Goal: Check status: Check status

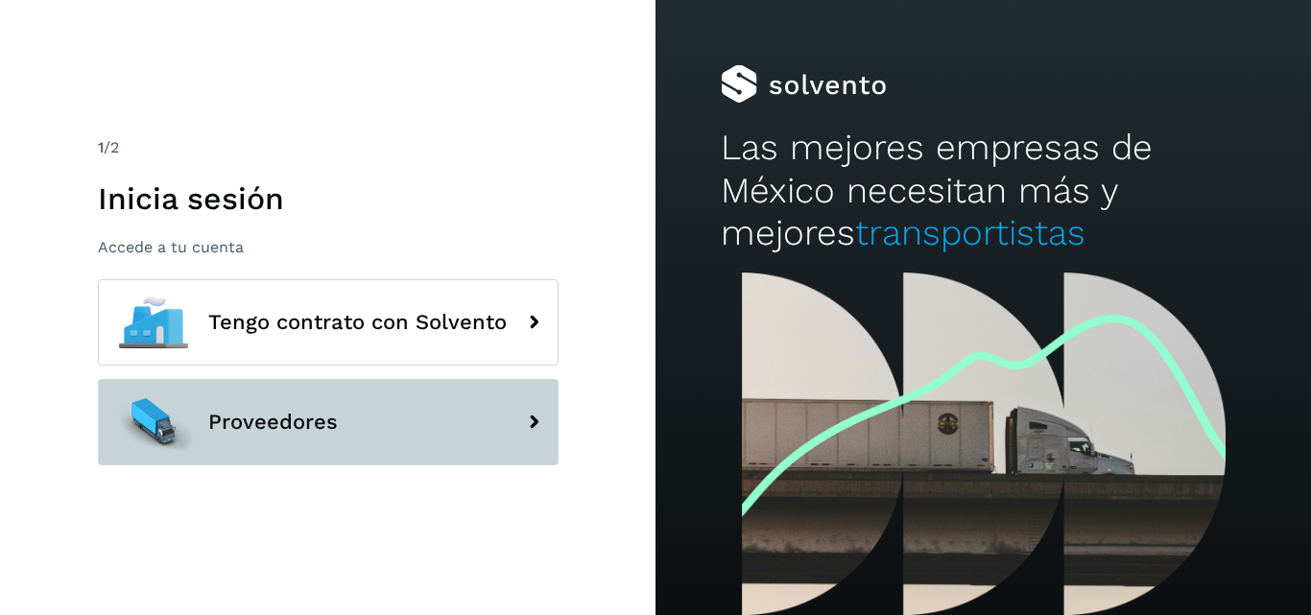
click at [498, 417] on button "Proveedores" at bounding box center [328, 422] width 461 height 86
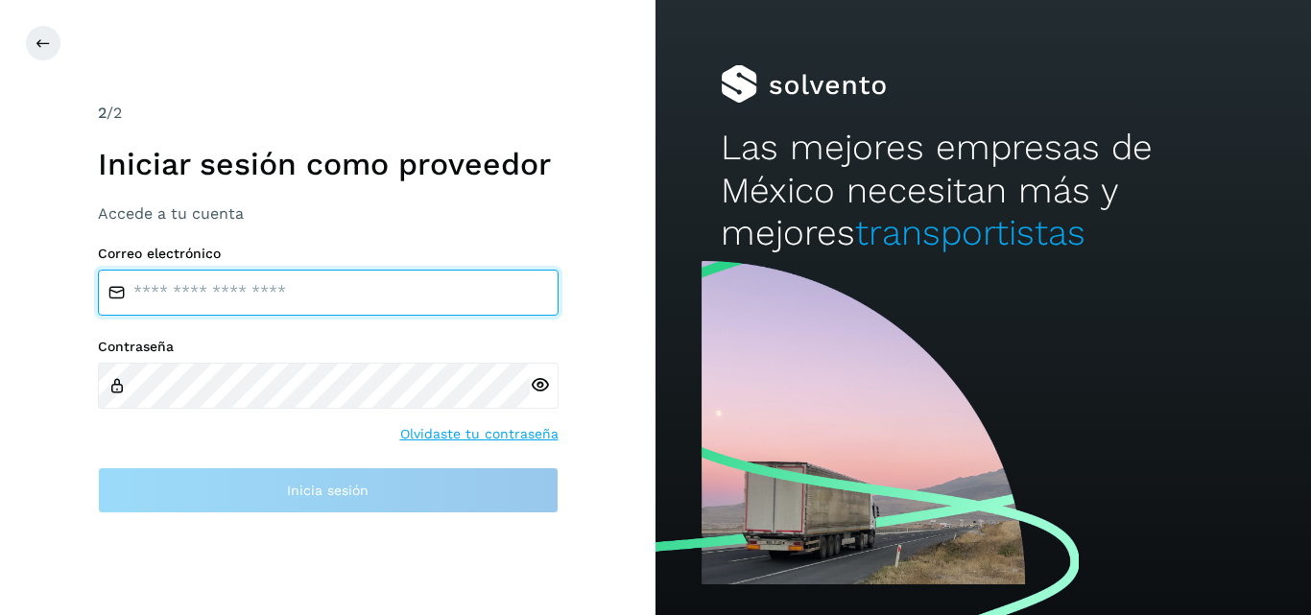
click at [289, 287] on input "email" at bounding box center [328, 293] width 461 height 46
type input "**********"
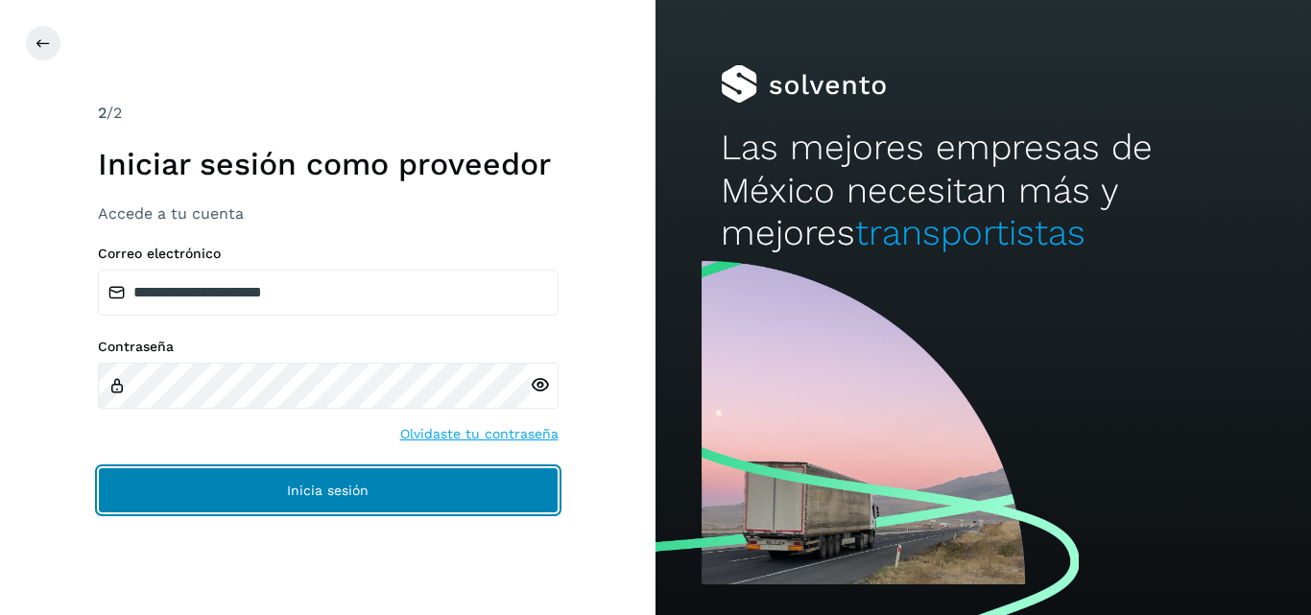
click at [313, 489] on span "Inicia sesión" at bounding box center [328, 490] width 82 height 13
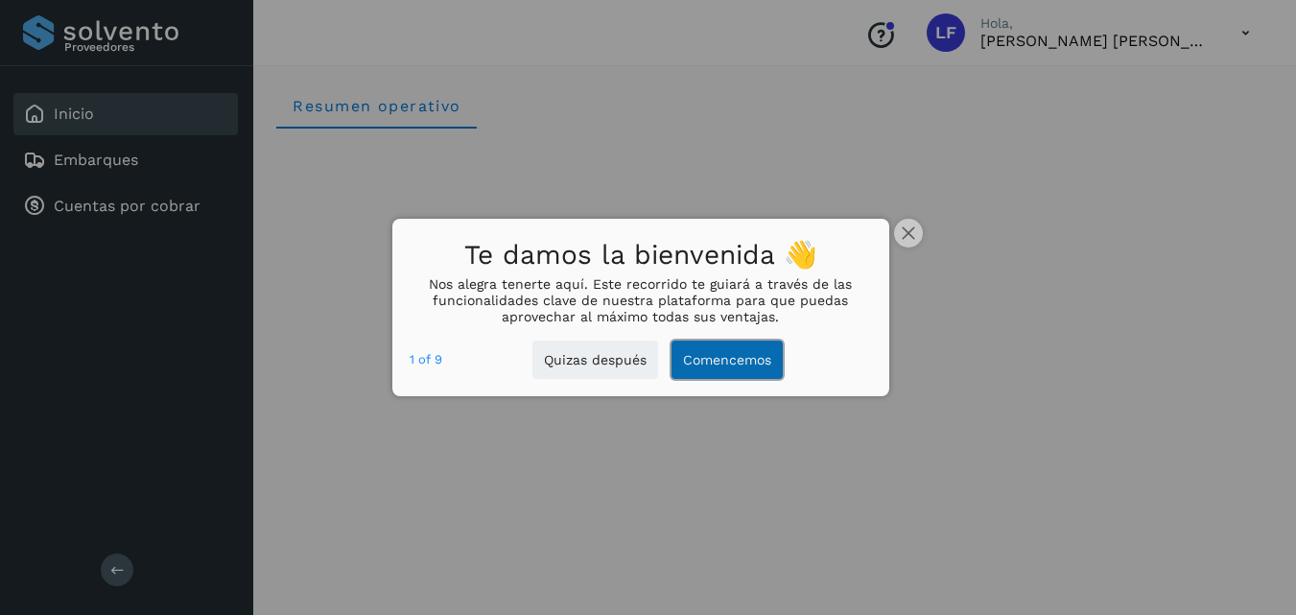
click at [716, 363] on button "Comencemos" at bounding box center [727, 360] width 111 height 39
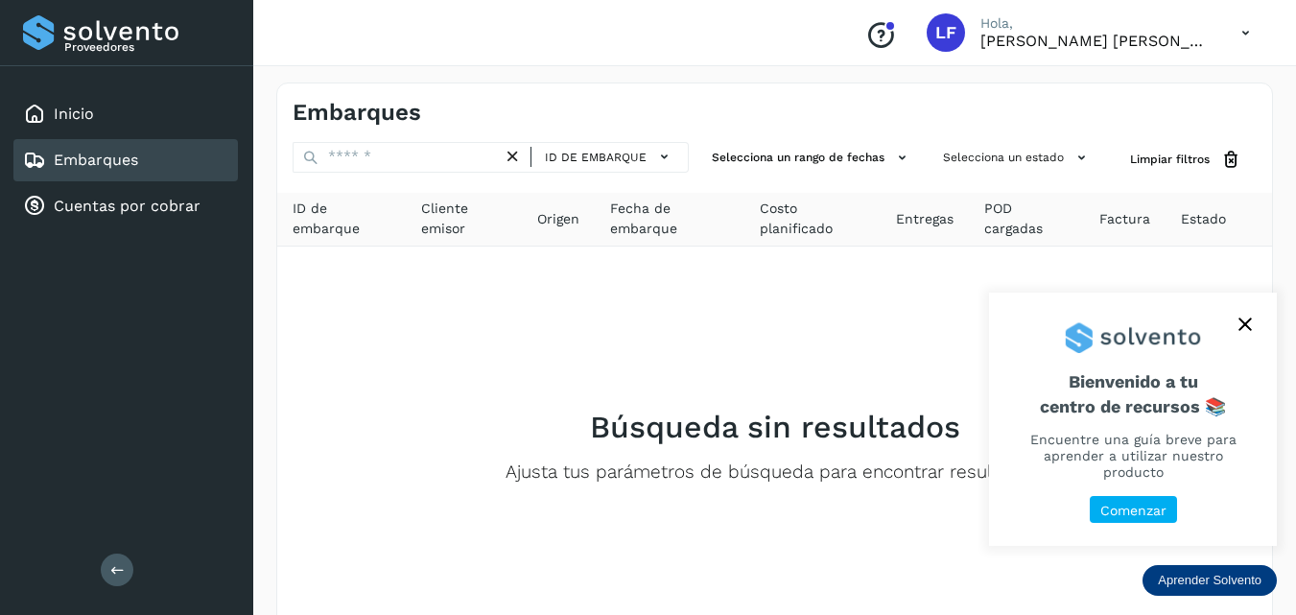
click at [1124, 509] on p "Comenzar" at bounding box center [1133, 511] width 66 height 16
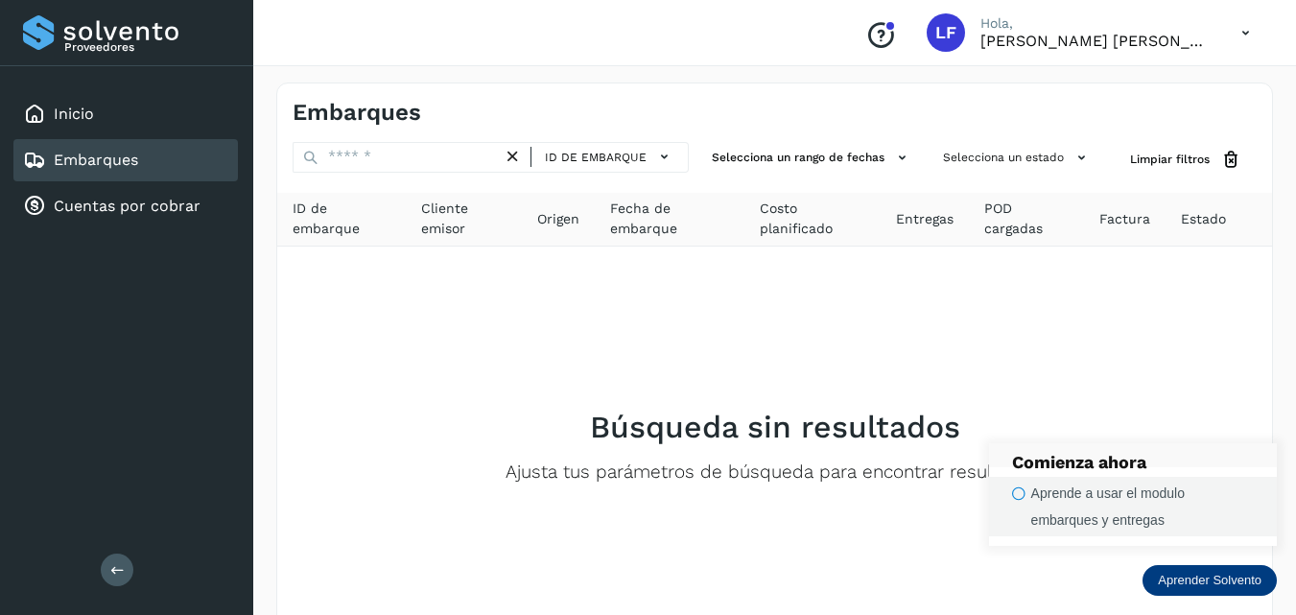
click at [1031, 496] on div "Aprende a usar el modulo embarques y entregas" at bounding box center [1142, 507] width 223 height 54
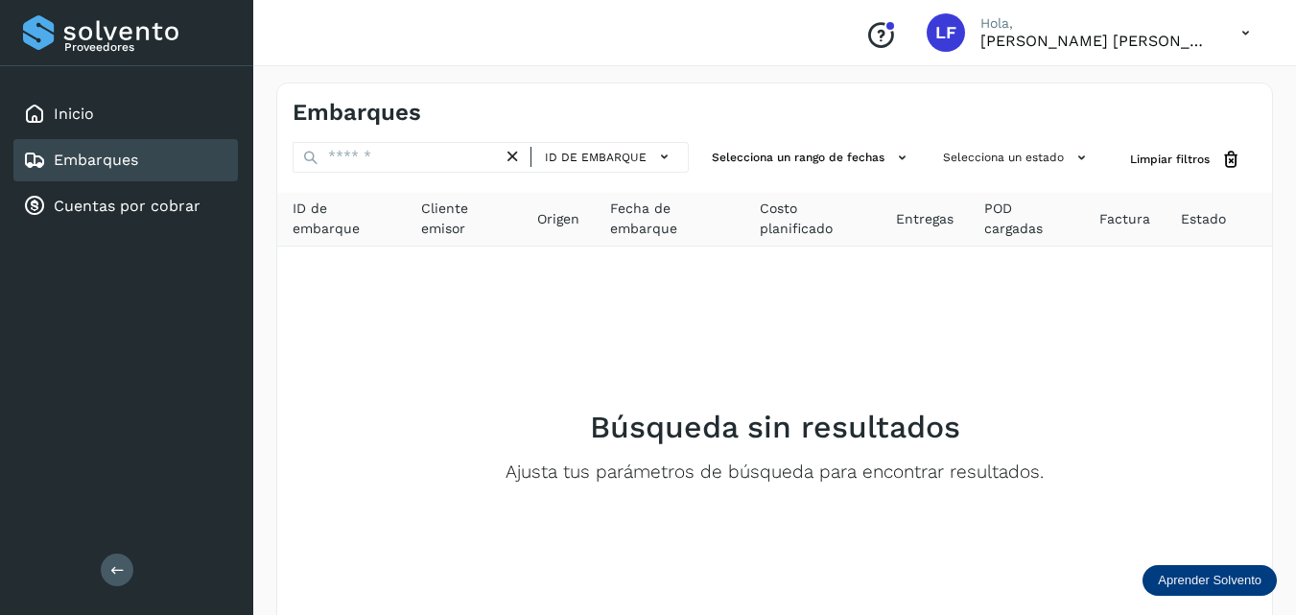
click at [1186, 573] on p "Aprender Solvento" at bounding box center [1210, 580] width 104 height 15
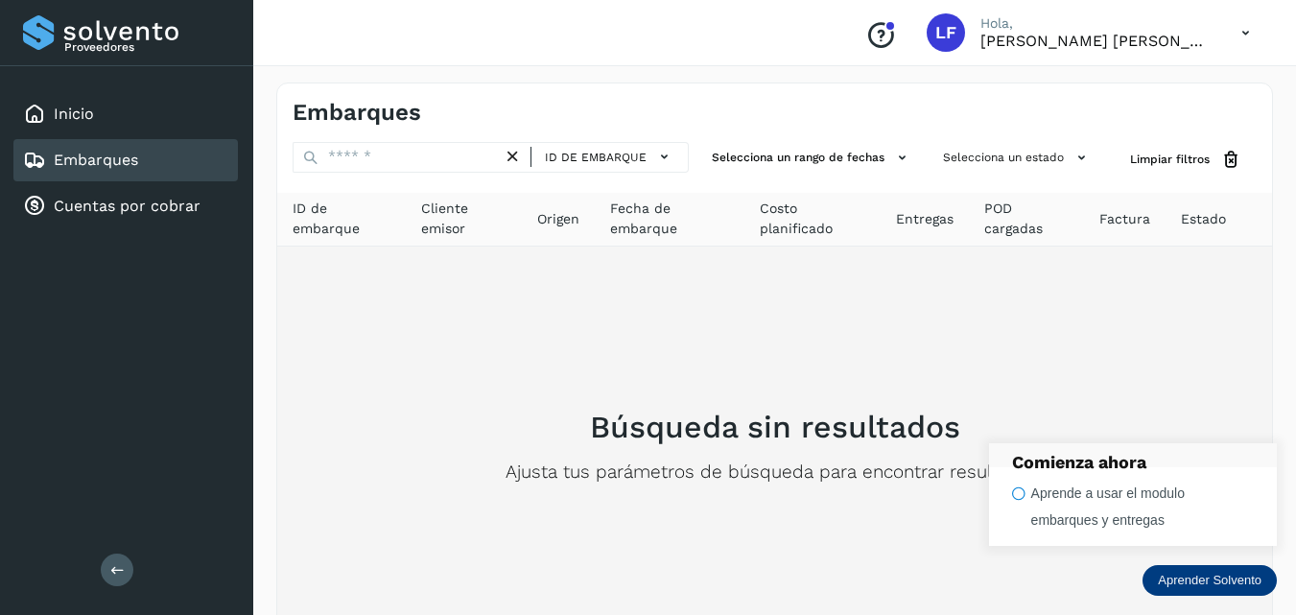
click at [1009, 304] on div "Búsqueda sin resultados Ajusta tus parámetros de búsqueda para encontrar result…" at bounding box center [775, 446] width 964 height 369
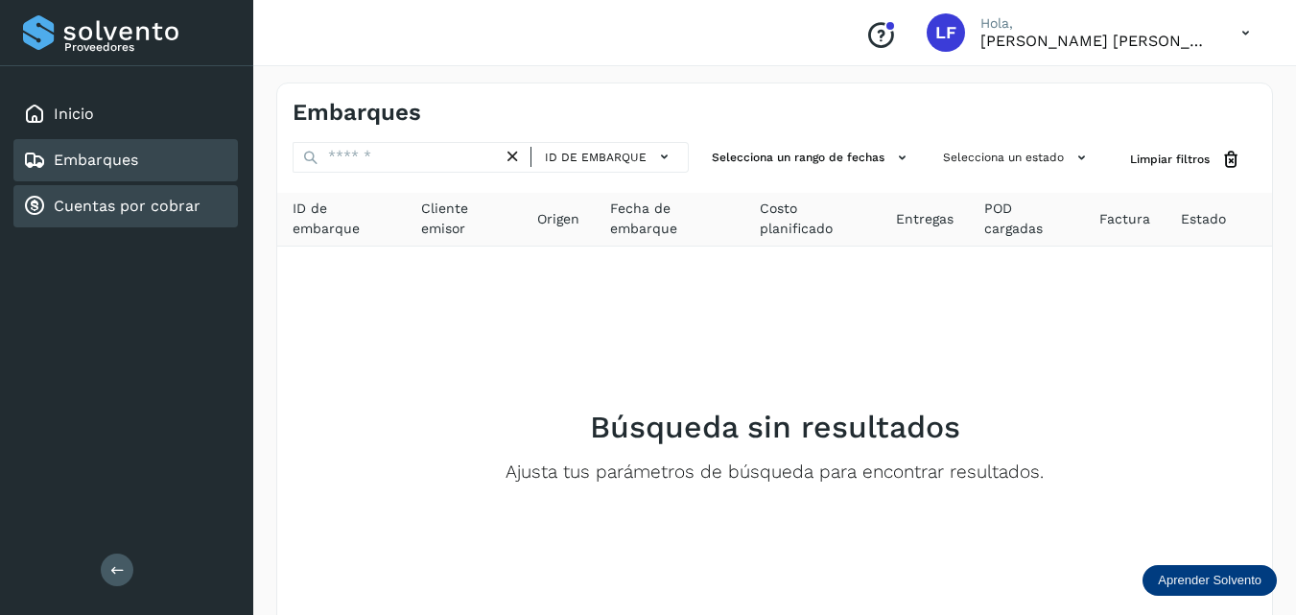
click at [144, 203] on link "Cuentas por cobrar" at bounding box center [127, 206] width 147 height 18
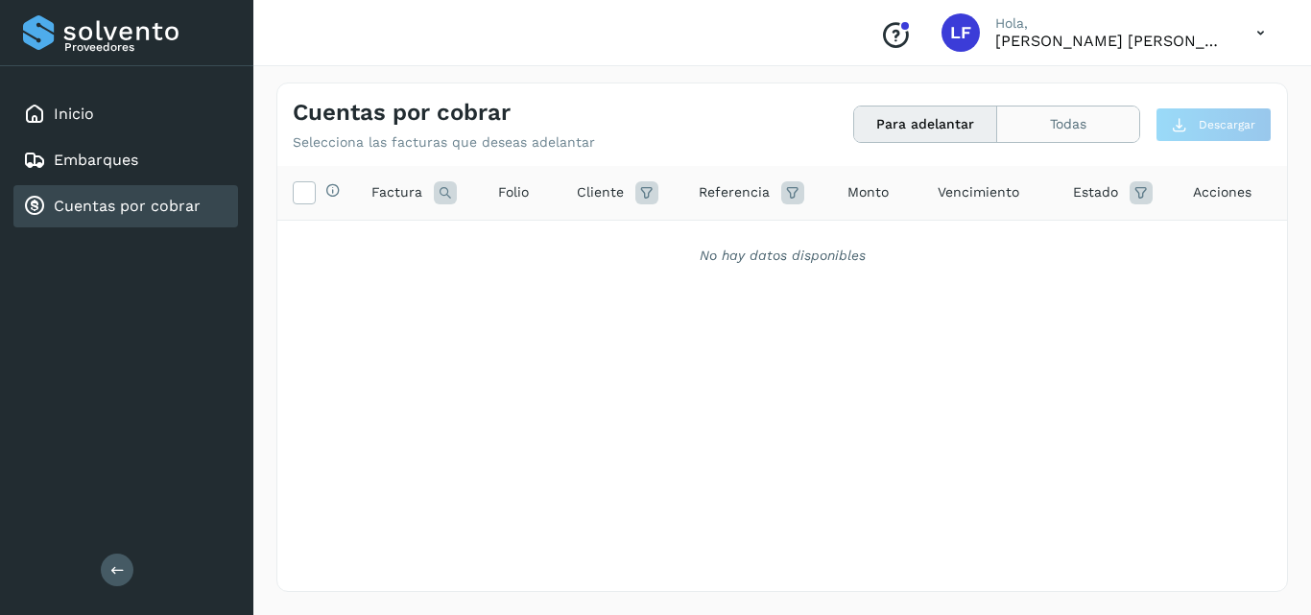
click at [1044, 123] on button "Todas" at bounding box center [1068, 123] width 142 height 35
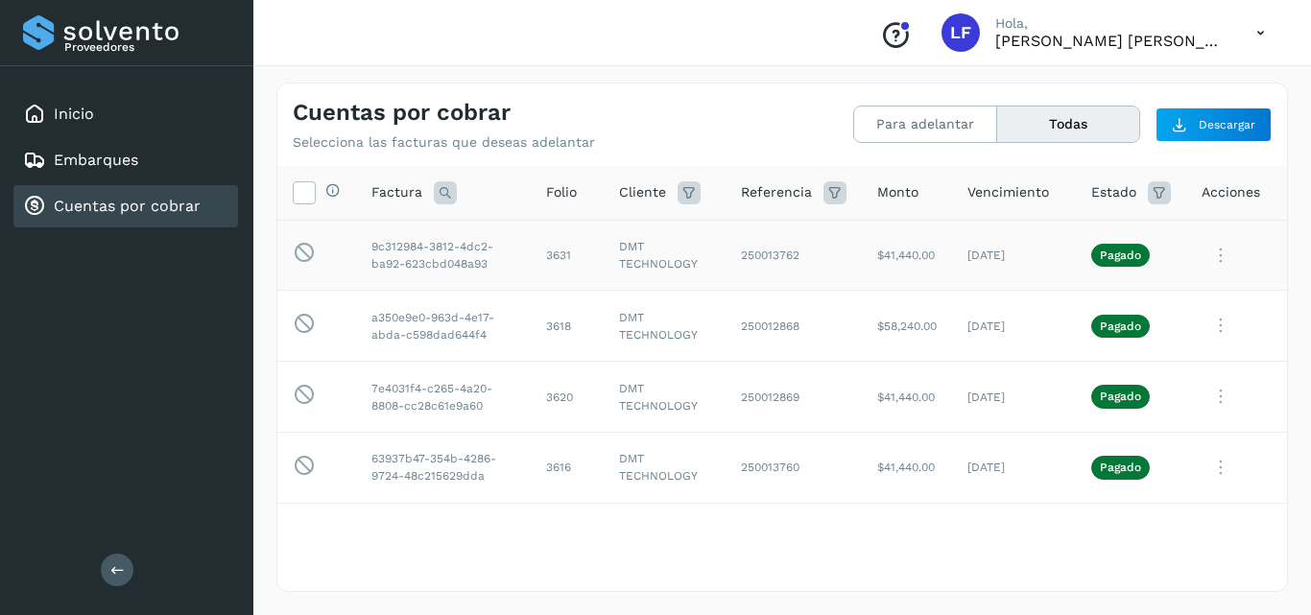
click at [1100, 249] on p "Pagado" at bounding box center [1120, 254] width 41 height 13
click at [1214, 253] on icon at bounding box center [1220, 255] width 38 height 39
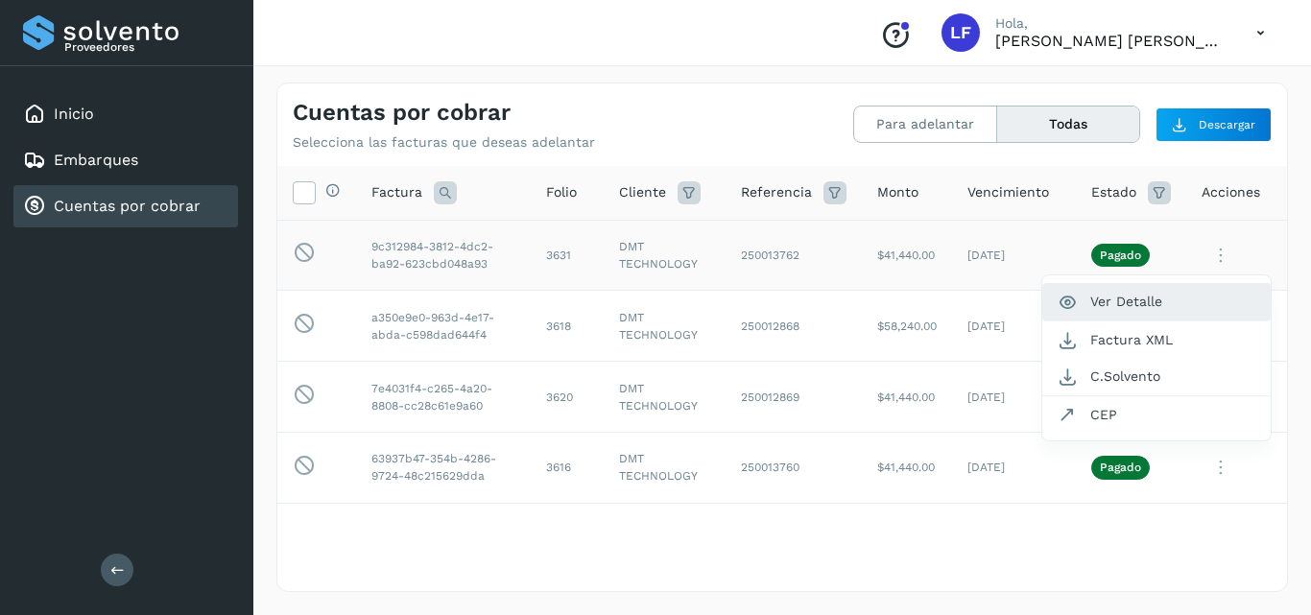
click at [1135, 294] on button "Ver Detalle" at bounding box center [1156, 301] width 228 height 37
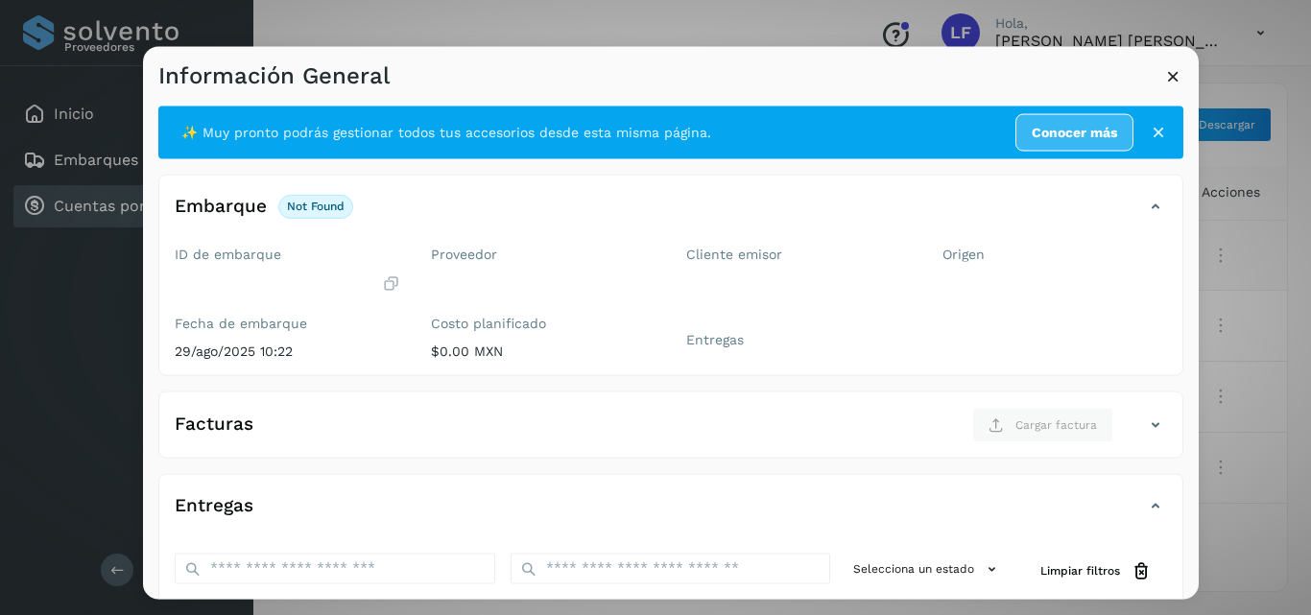
click at [1172, 76] on icon at bounding box center [1173, 75] width 20 height 20
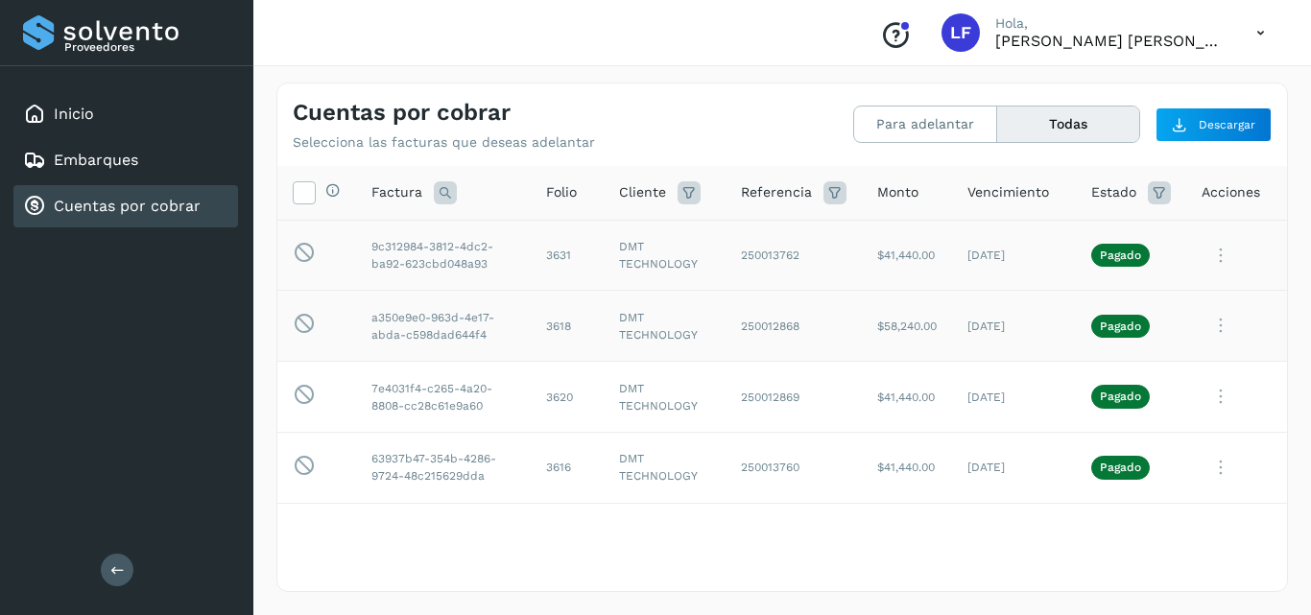
click at [1201, 275] on icon at bounding box center [1220, 255] width 38 height 39
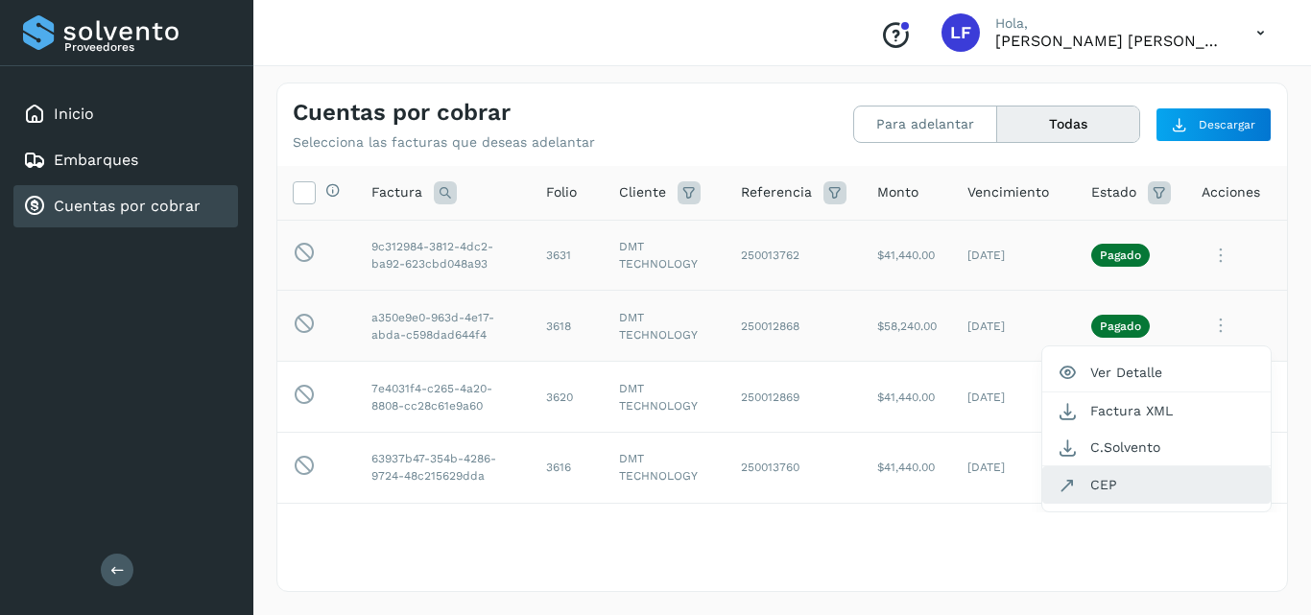
click at [1100, 480] on button "CEP" at bounding box center [1156, 484] width 228 height 36
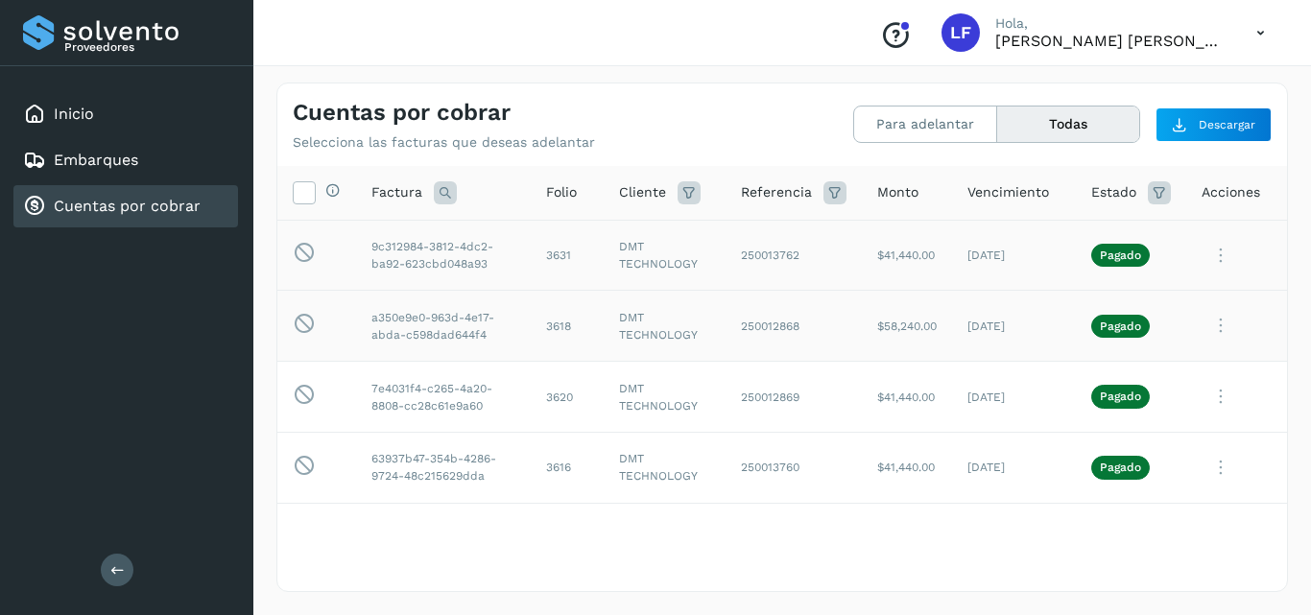
click at [1215, 247] on icon at bounding box center [1220, 255] width 38 height 39
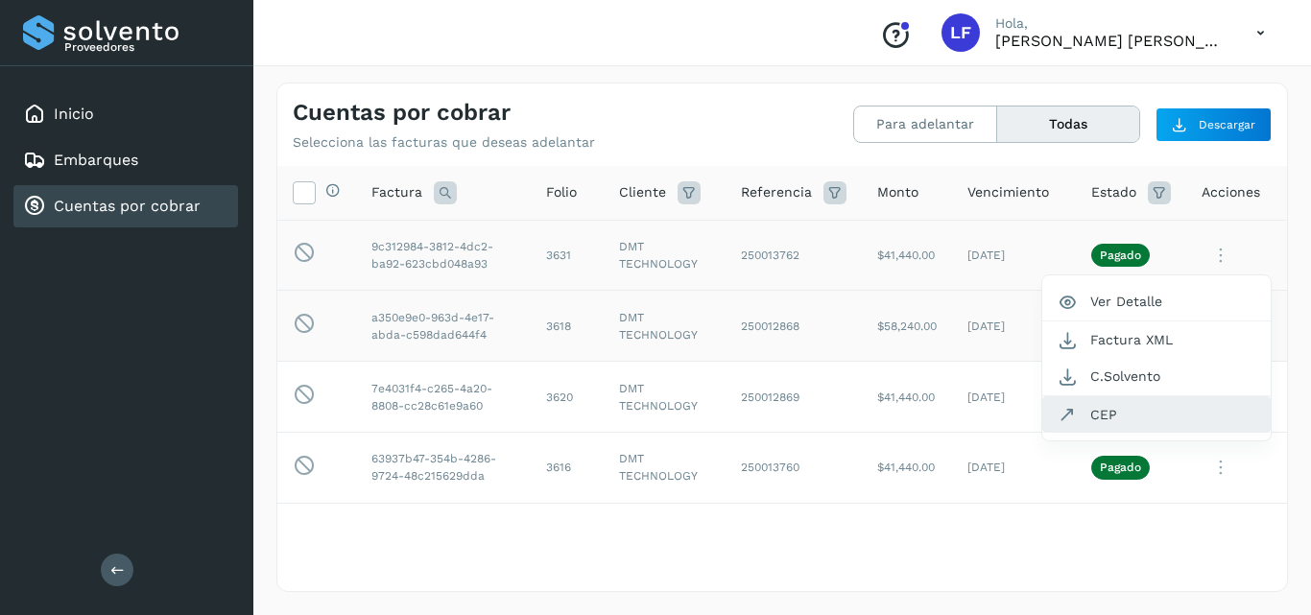
click at [1087, 412] on button "CEP" at bounding box center [1156, 414] width 228 height 36
